Goal: Register for event/course

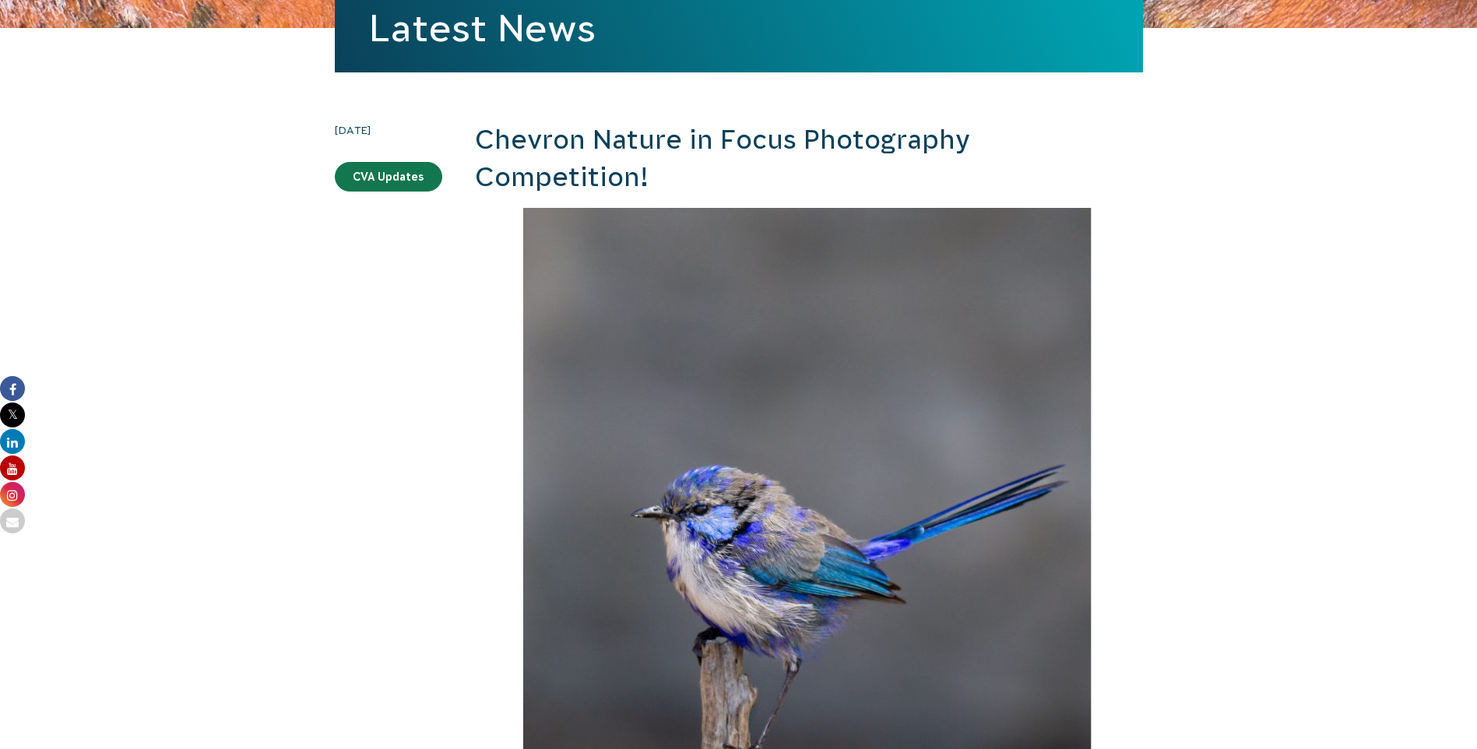
scroll to position [234, 0]
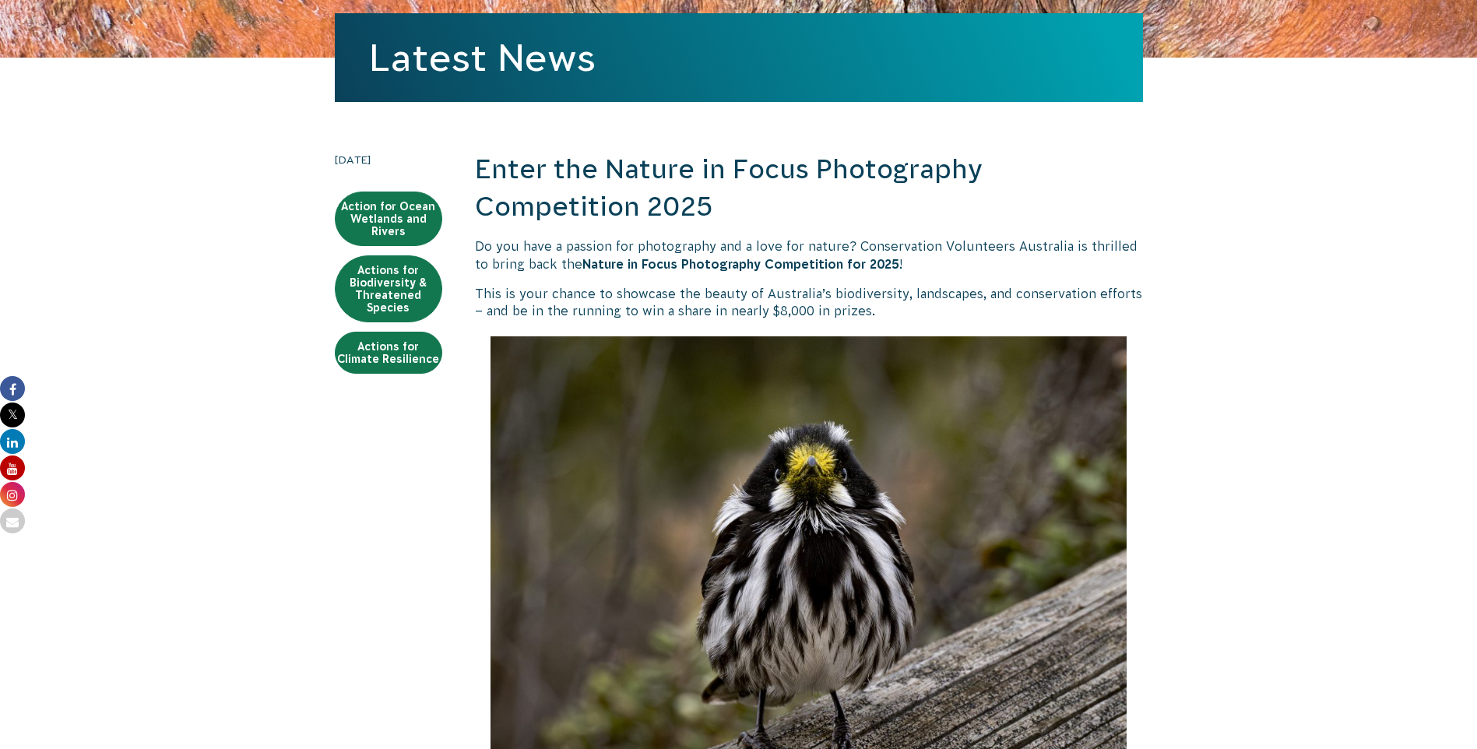
scroll to position [234, 0]
